Goal: Ask a question

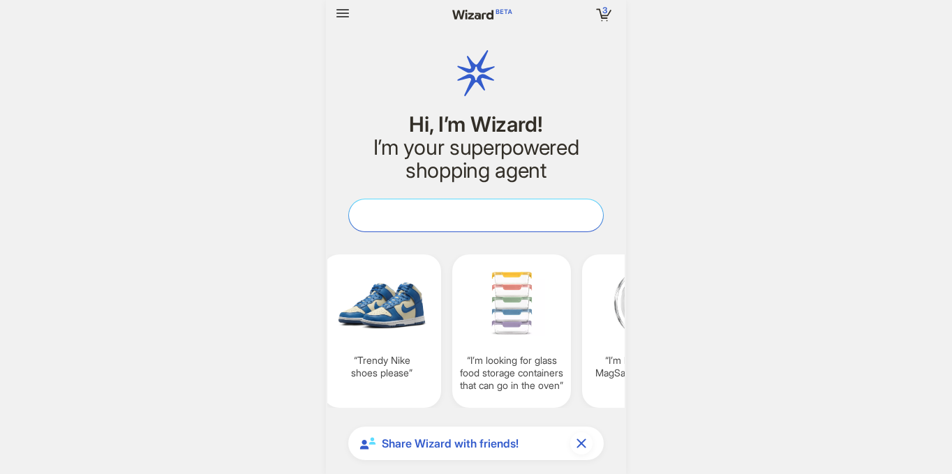
click at [421, 214] on textarea at bounding box center [476, 215] width 254 height 15
paste textarea "**********"
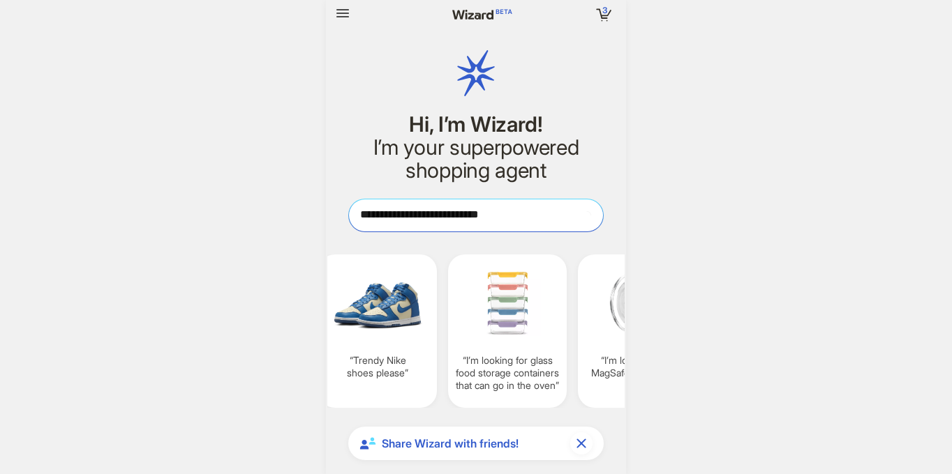
scroll to position [0, 1051]
type textarea "**********"
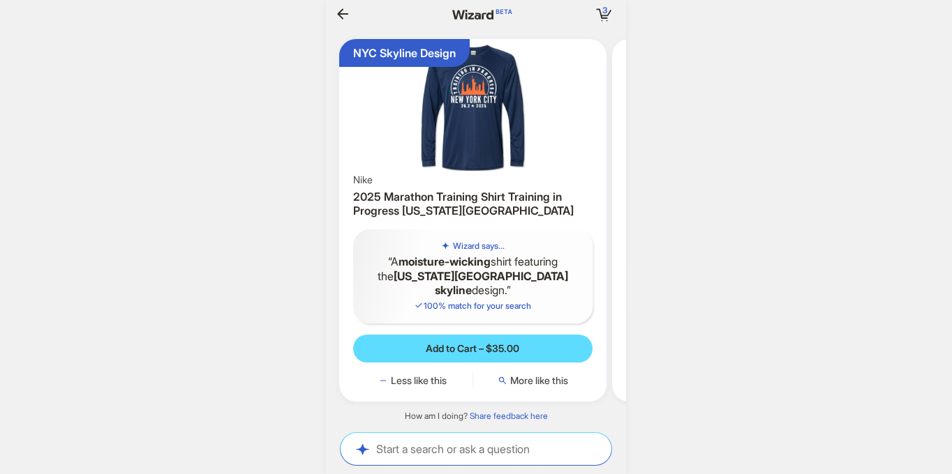
scroll to position [0, 142]
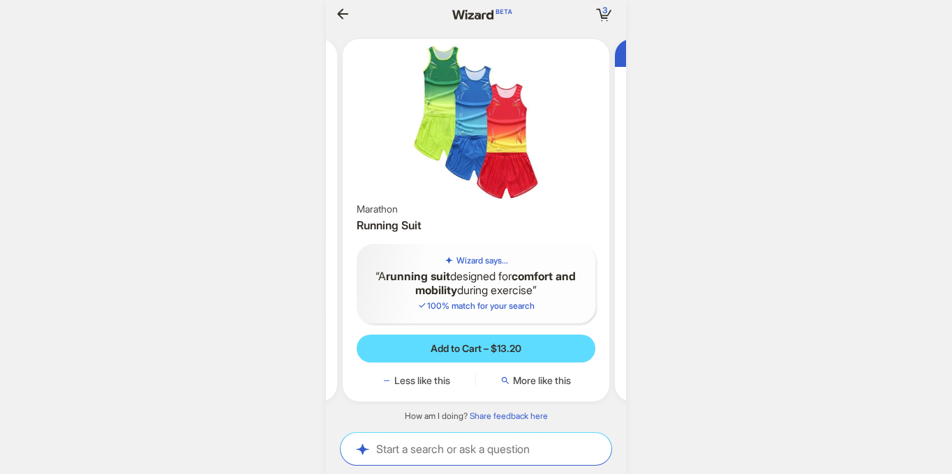
scroll to position [0, 1508]
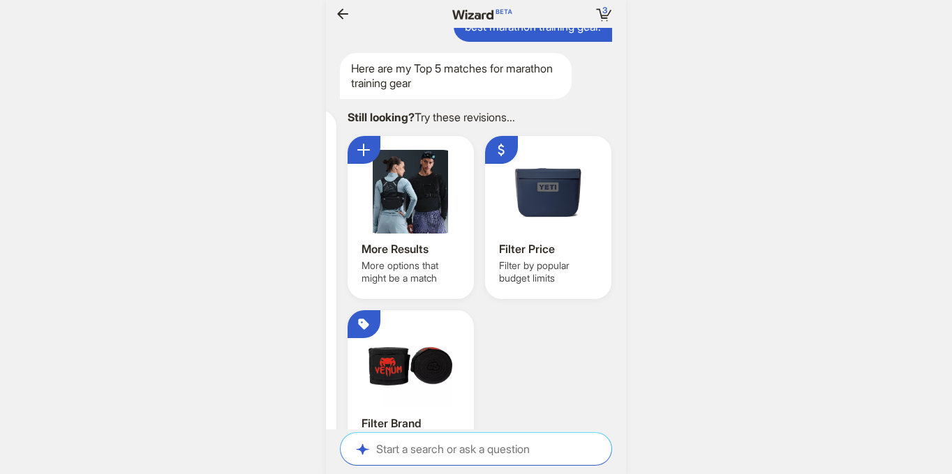
click at [556, 43] on div "best marathon training gear." at bounding box center [532, 26] width 158 height 31
copy div "best marathon training gear."
click at [495, 435] on div "Start a search or ask a question Start a search or ask a question" at bounding box center [475, 449] width 271 height 32
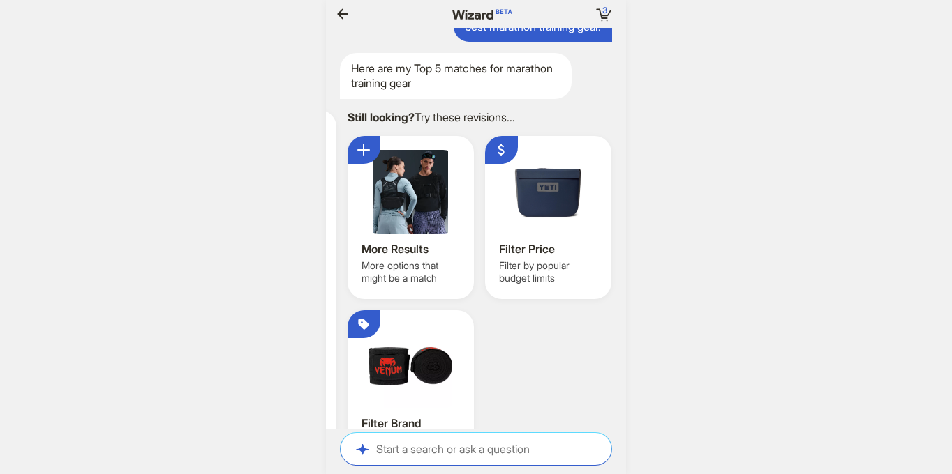
click at [539, 461] on div "Start a search or ask a question Start a search or ask a question" at bounding box center [475, 449] width 271 height 32
click at [572, 438] on div "Start a search or ask a question Start a search or ask a question" at bounding box center [475, 449] width 271 height 32
click at [572, 449] on textarea at bounding box center [475, 449] width 271 height 15
paste textarea "**********"
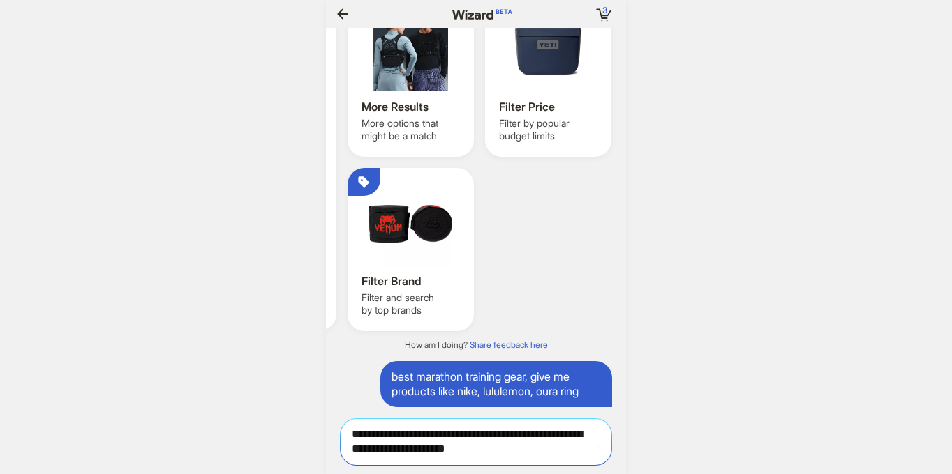
type textarea "**********"
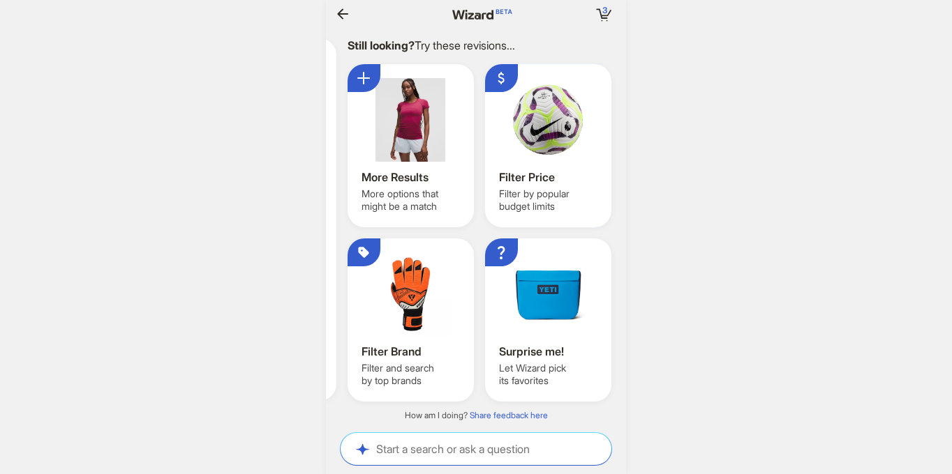
scroll to position [0, 1681]
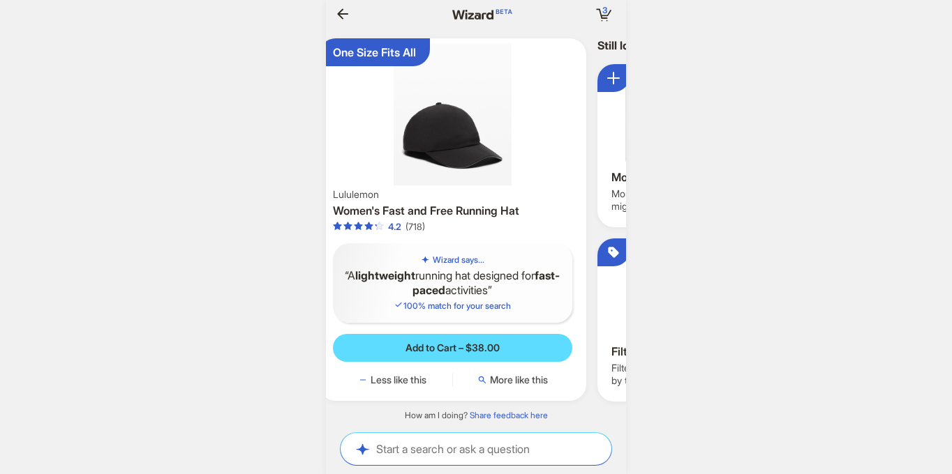
scroll to position [0, 979]
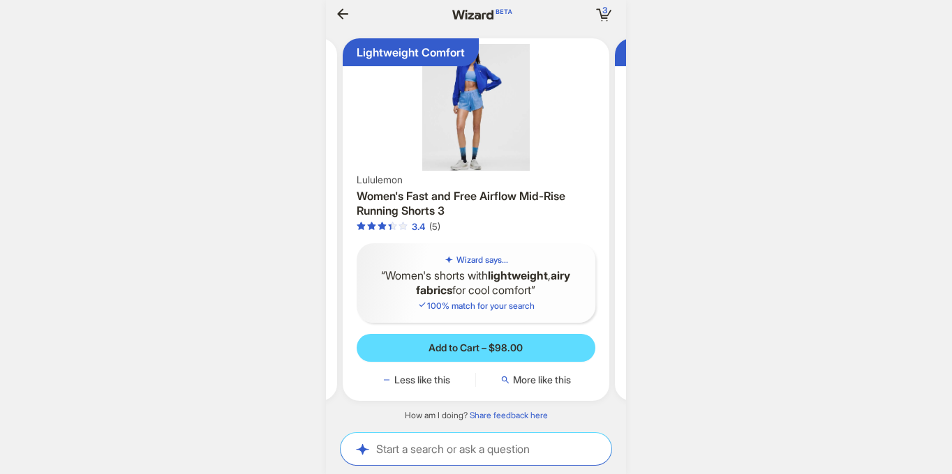
scroll to position [0, 1311]
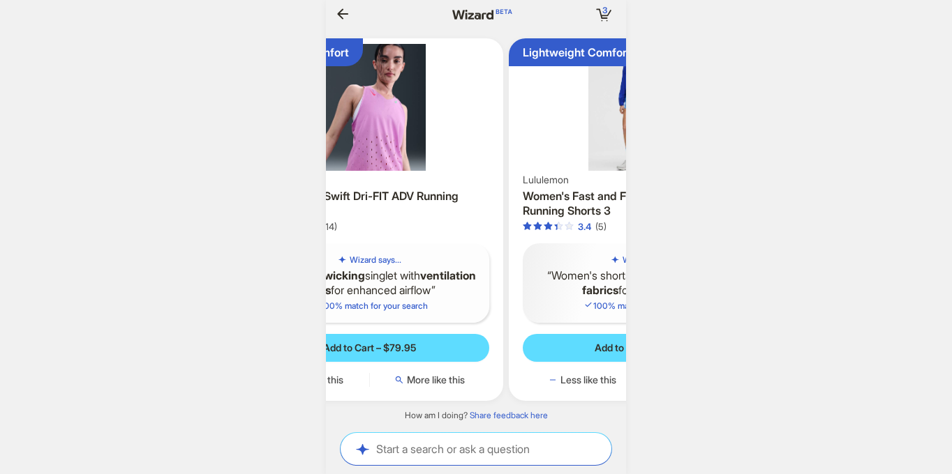
scroll to position [0, 580]
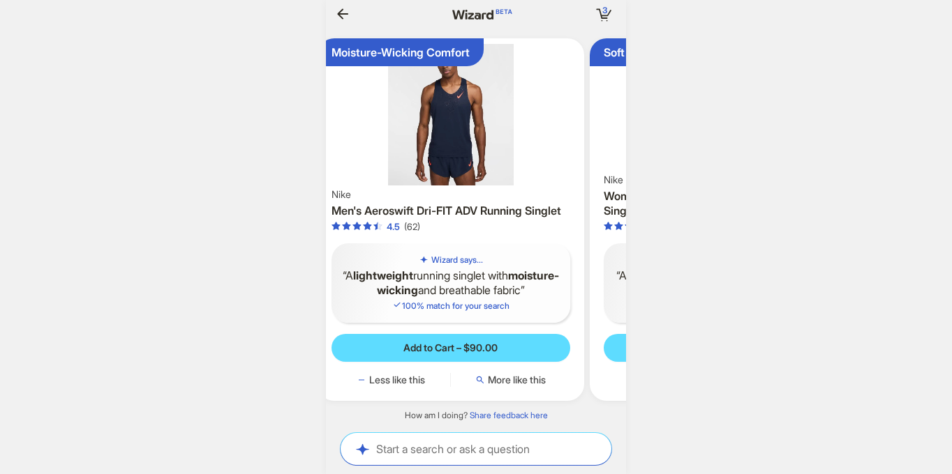
scroll to position [0, 1320]
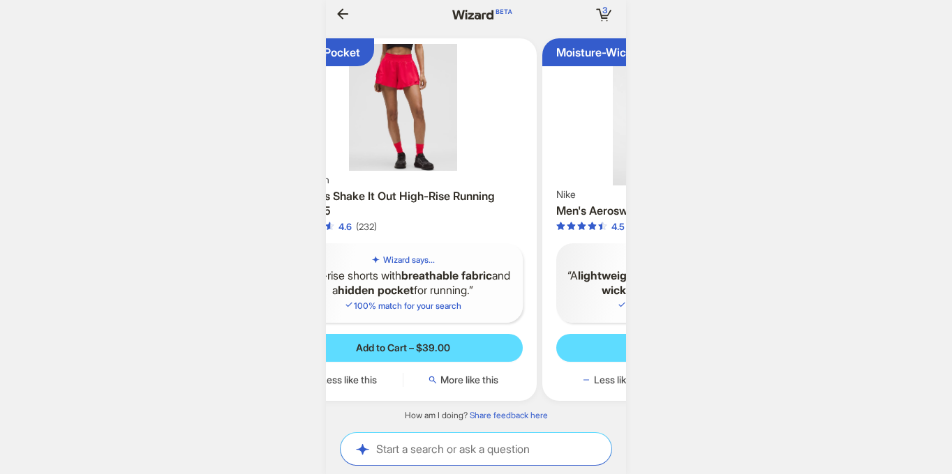
scroll to position [0, 1323]
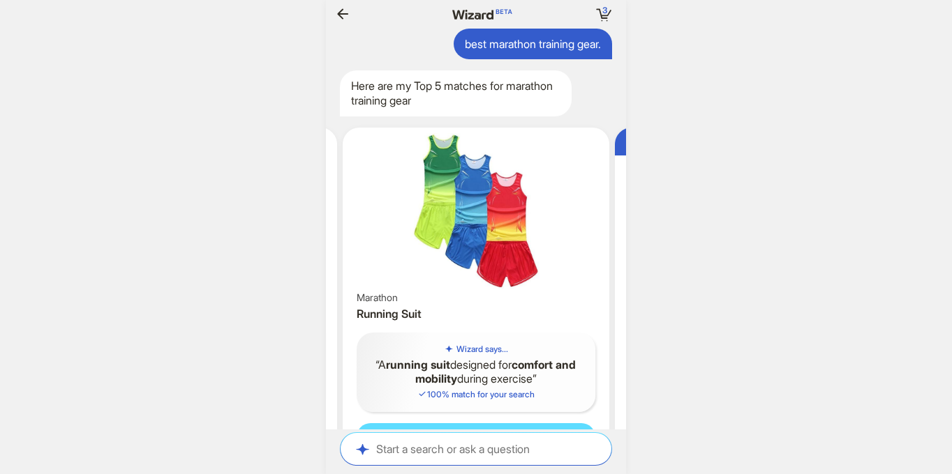
scroll to position [0, 1645]
